Goal: Find specific page/section: Find specific page/section

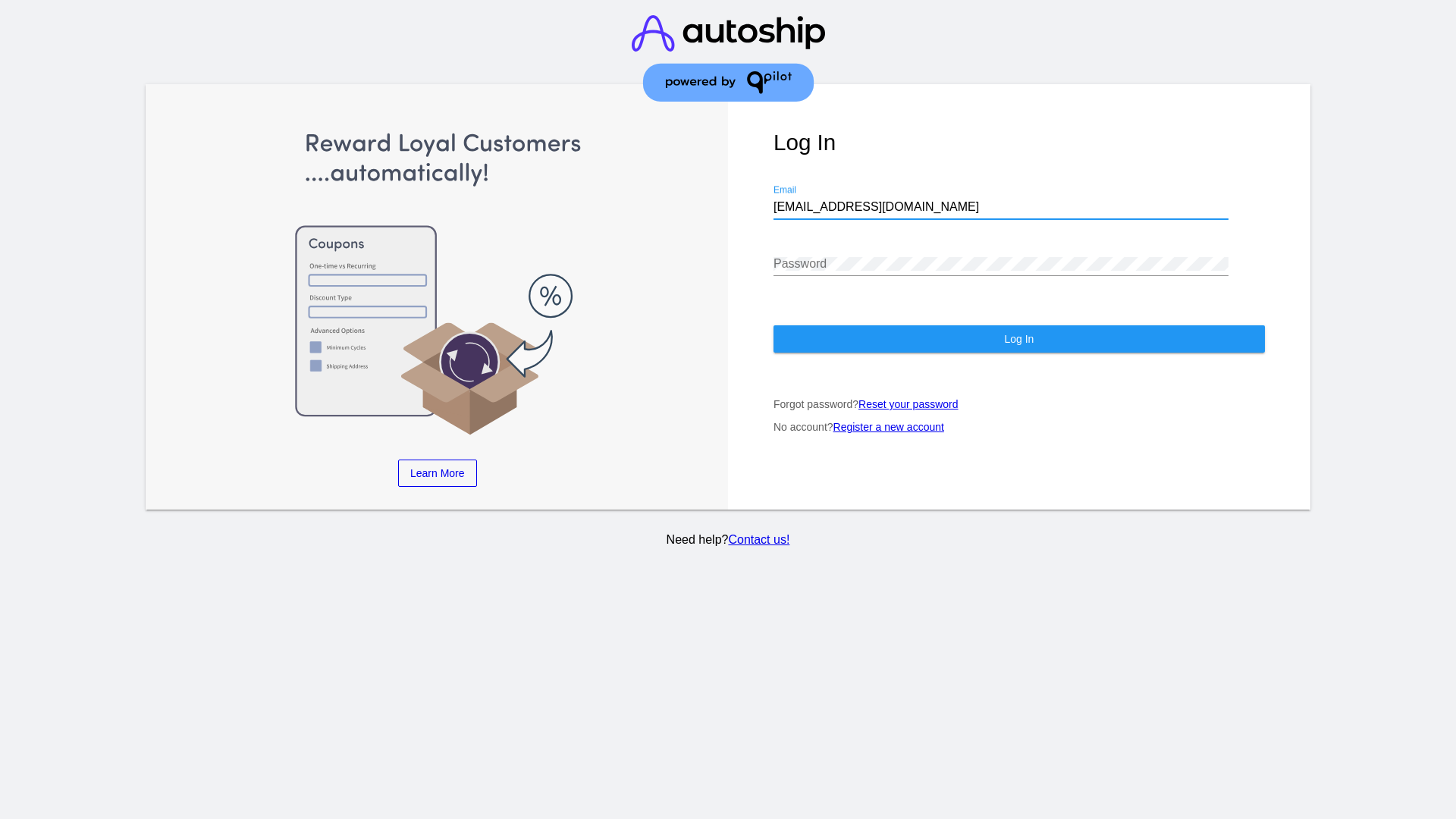
type input "[EMAIL_ADDRESS][DOMAIN_NAME]"
click at [1018, 339] on span "Log In" at bounding box center [1018, 338] width 29 height 12
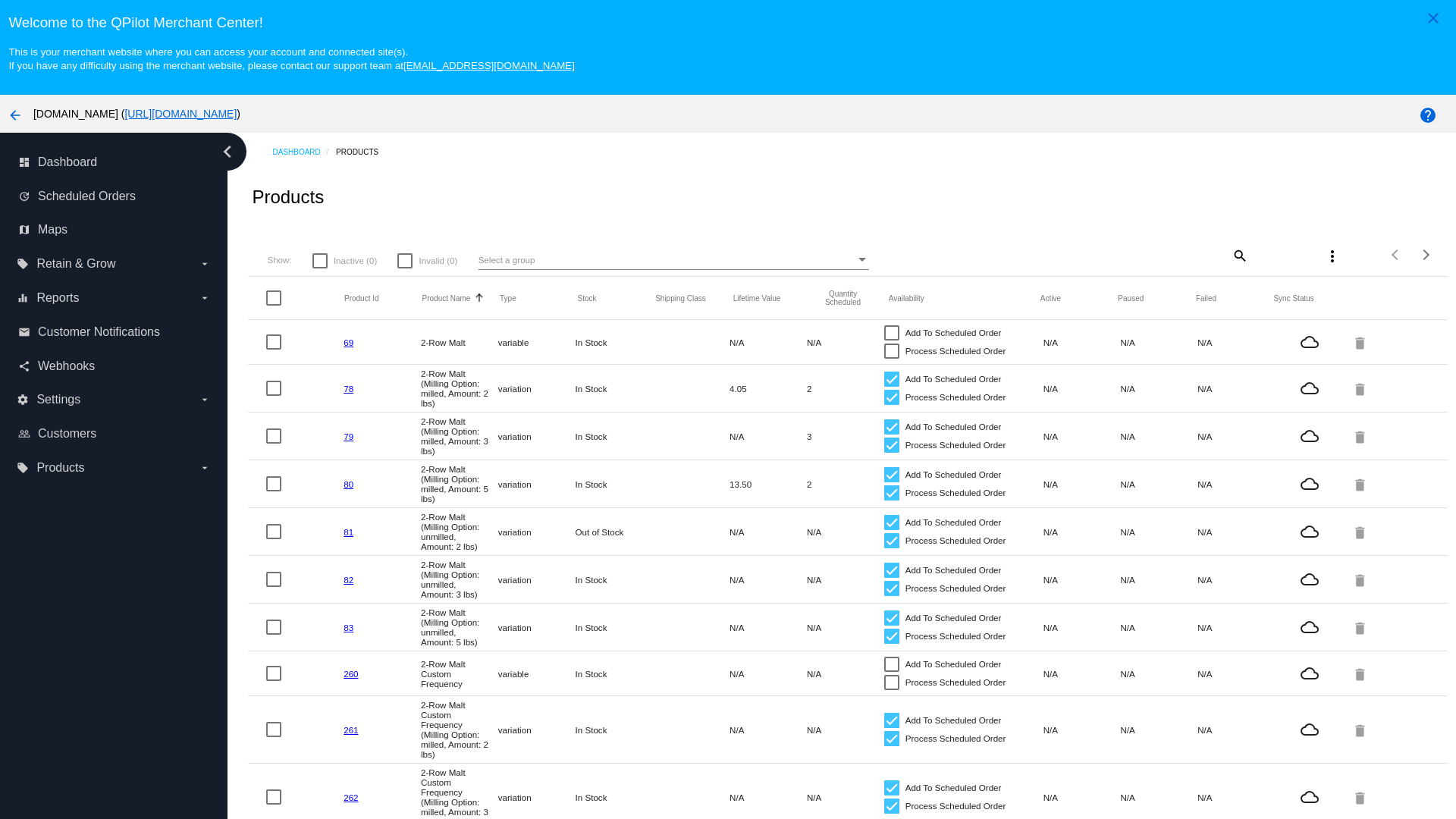
click at [1238, 255] on mat-icon "search" at bounding box center [1238, 255] width 18 height 24
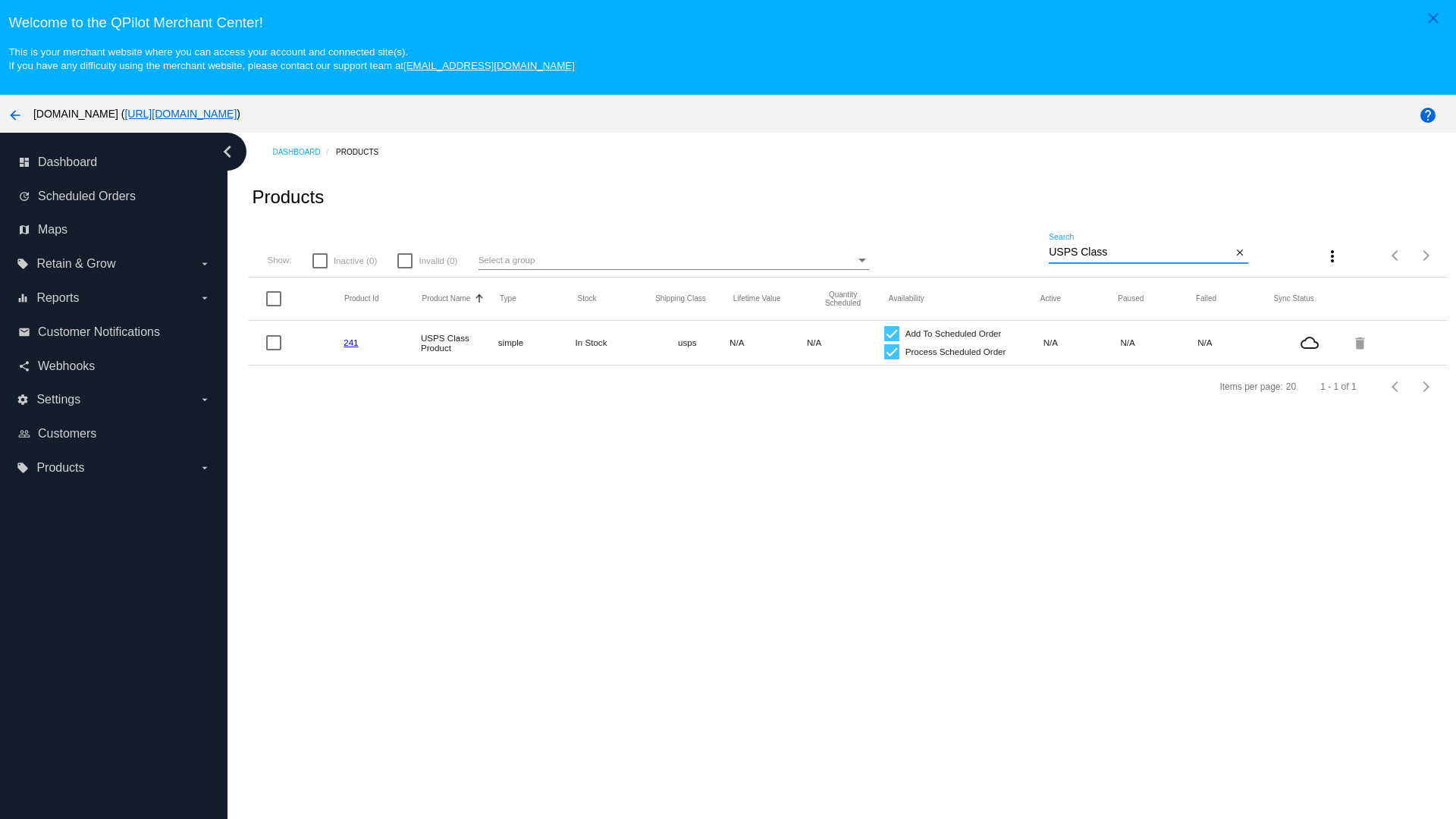
type input "Variable Enable"
